Goal: Transaction & Acquisition: Obtain resource

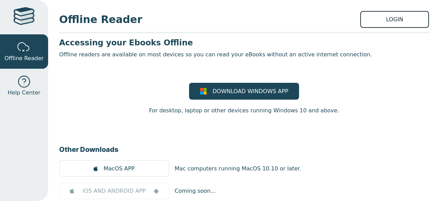
click at [362, 23] on link "LOGIN" at bounding box center [394, 19] width 69 height 17
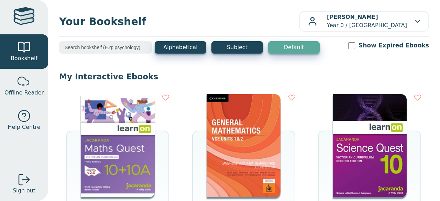
click at [109, 127] on img at bounding box center [118, 145] width 74 height 103
